Goal: Find specific page/section: Locate a particular part of the current website

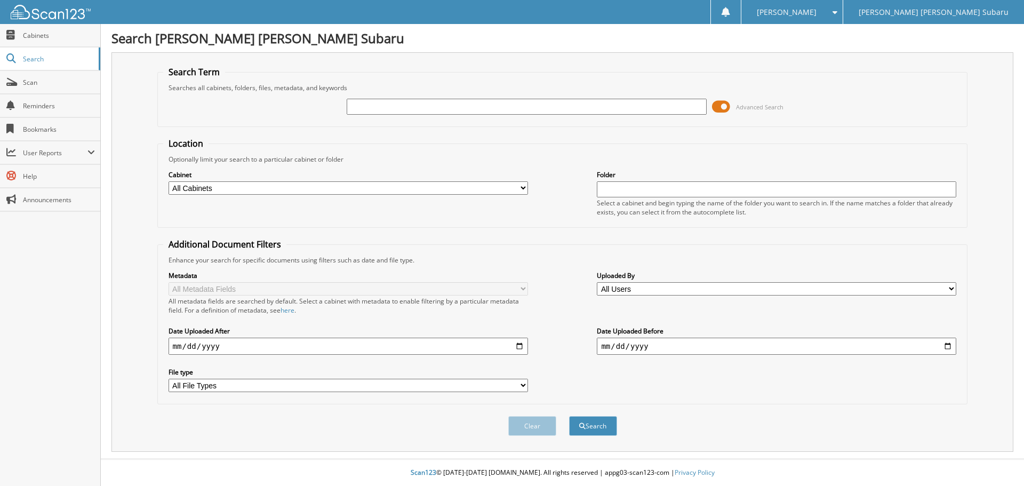
click at [358, 104] on input "text" at bounding box center [527, 107] width 360 height 16
click at [354, 105] on input "text" at bounding box center [527, 107] width 360 height 16
type input "6368563"
click at [726, 106] on span at bounding box center [721, 107] width 18 height 16
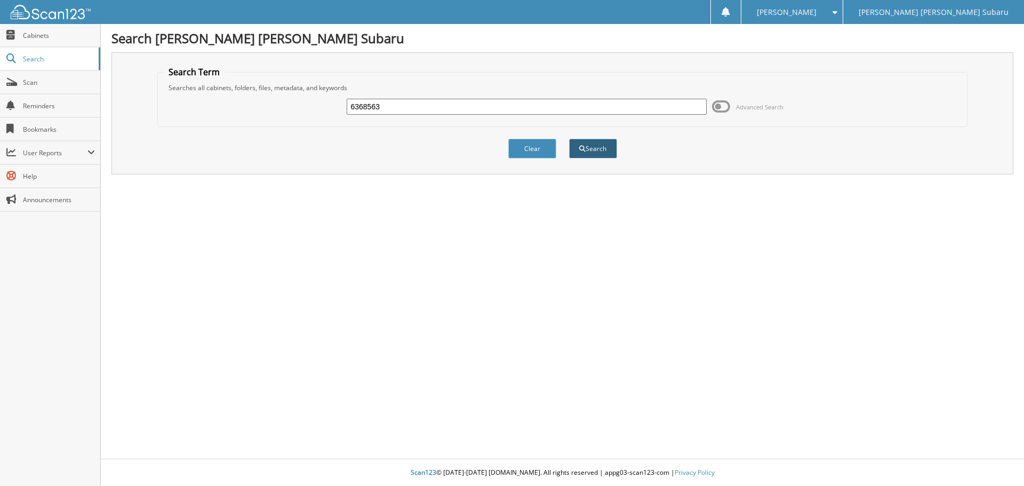
click at [599, 148] on button "Search" at bounding box center [593, 149] width 48 height 20
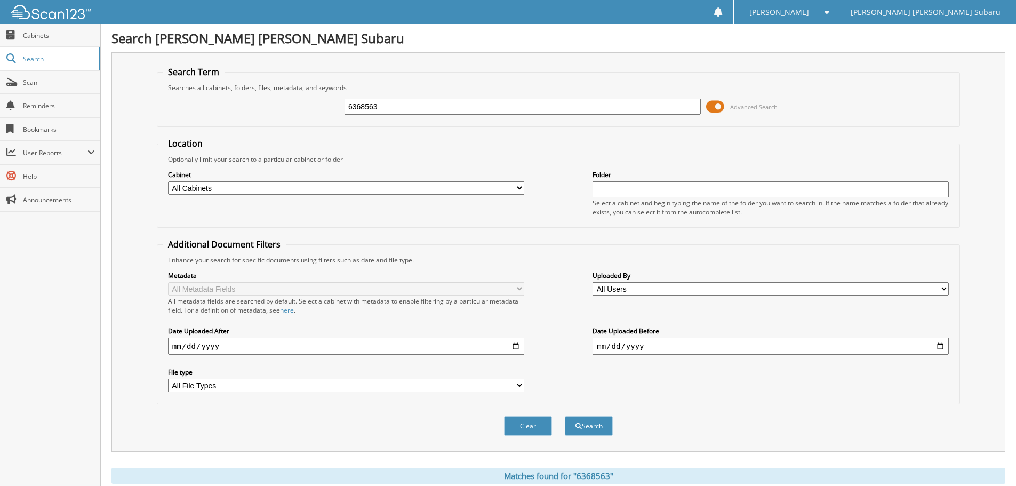
click at [604, 189] on input "text" at bounding box center [771, 189] width 356 height 16
click at [601, 188] on input "text" at bounding box center [771, 189] width 356 height 16
type input "pdi 6368563"
click at [597, 426] on button "Search" at bounding box center [589, 426] width 48 height 20
click at [718, 106] on span at bounding box center [715, 107] width 18 height 16
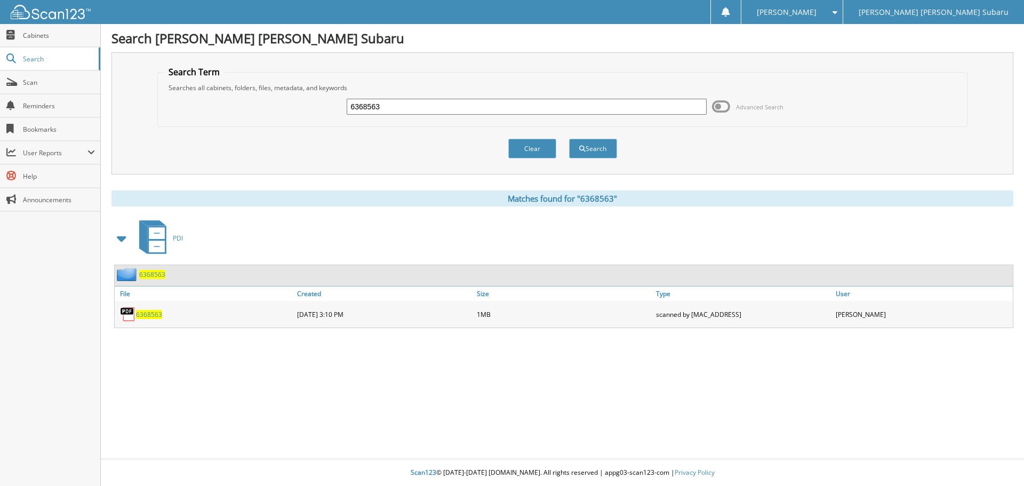
click at [129, 313] on img at bounding box center [128, 314] width 16 height 16
click at [139, 313] on span "6368563" at bounding box center [149, 314] width 26 height 9
click at [127, 310] on img at bounding box center [128, 314] width 16 height 16
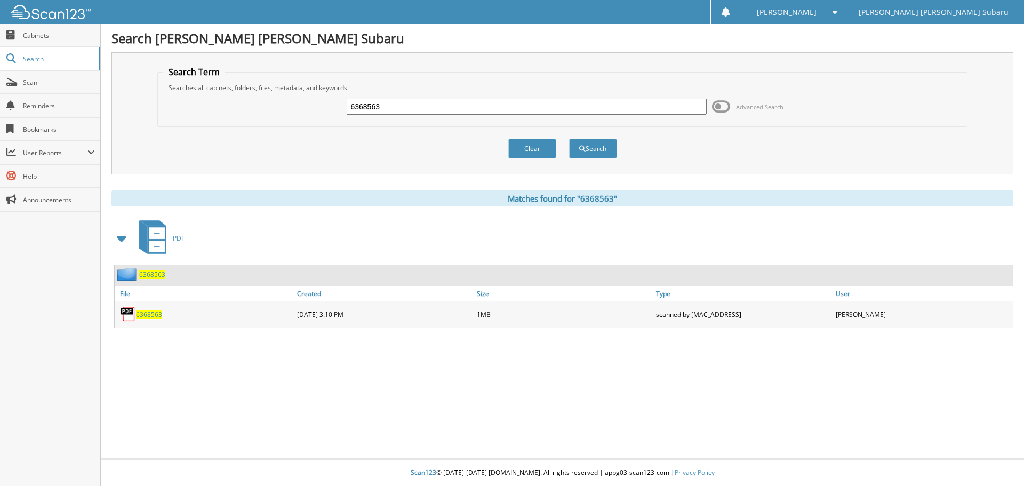
click at [127, 310] on img at bounding box center [128, 314] width 16 height 16
click at [125, 315] on img at bounding box center [128, 314] width 16 height 16
click at [142, 313] on span "6368563" at bounding box center [149, 314] width 26 height 9
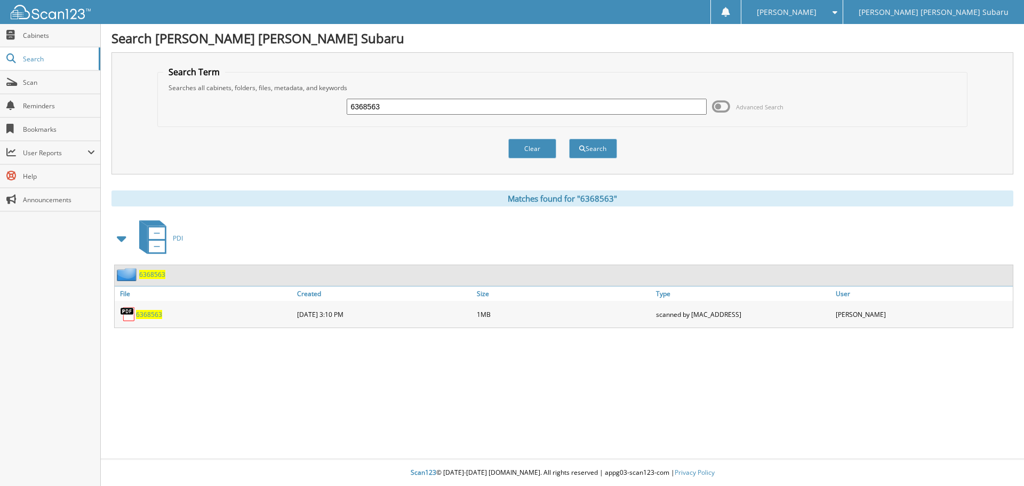
click at [153, 234] on icon at bounding box center [157, 233] width 16 height 12
